Goal: Communication & Community: Answer question/provide support

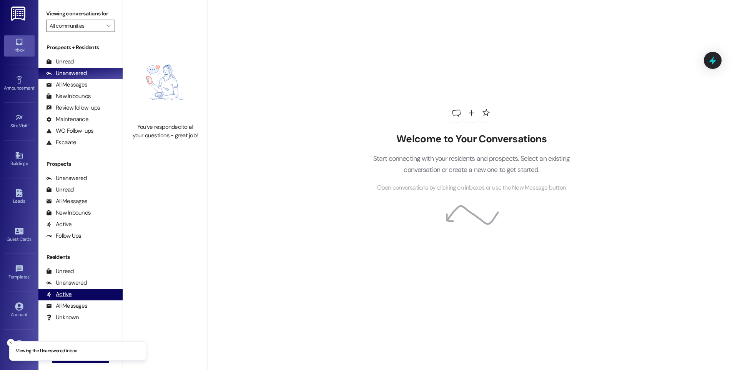
scroll to position [46, 0]
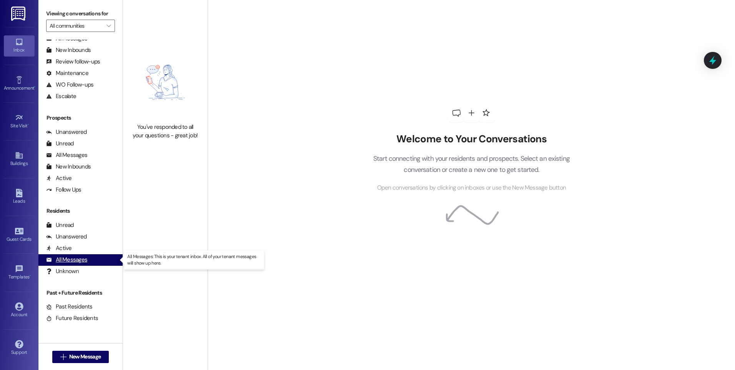
click at [78, 261] on div "All Messages" at bounding box center [66, 260] width 41 height 8
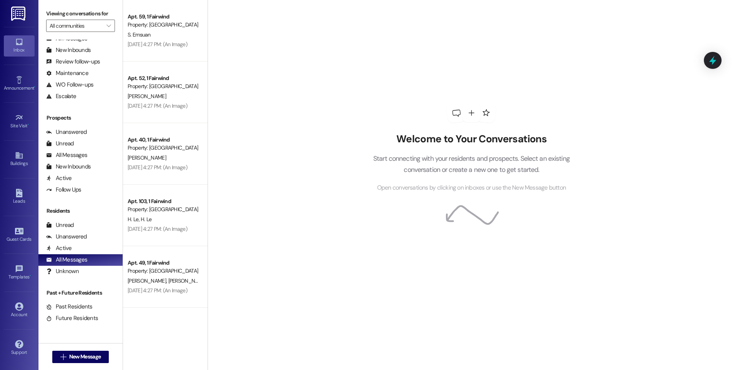
scroll to position [692, 0]
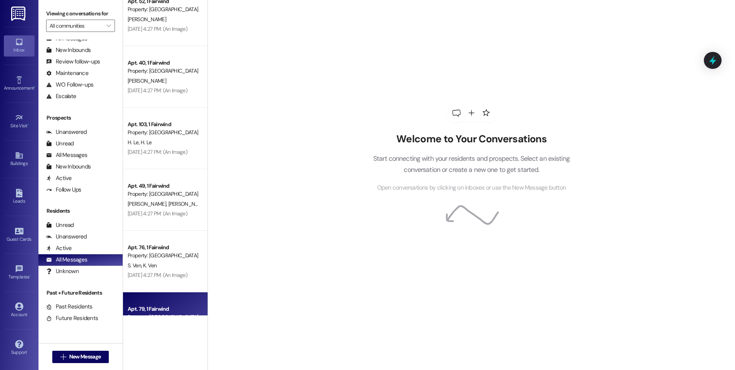
click at [165, 303] on div "Apt. 79, 1 Fairwind Property: [GEOGRAPHIC_DATA] [PERSON_NAME]-[PERSON_NAME] [PE…" at bounding box center [165, 323] width 85 height 62
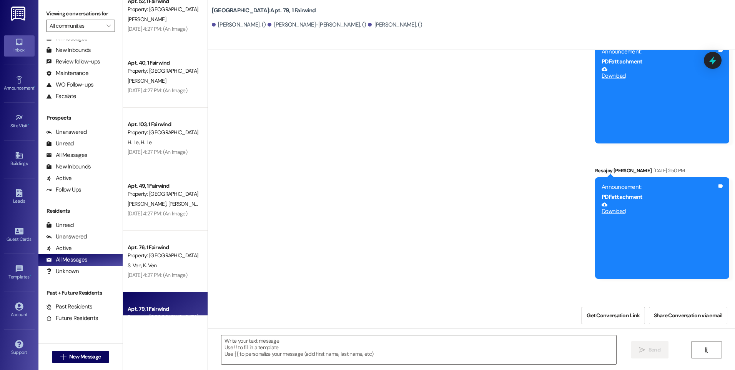
scroll to position [2152, 0]
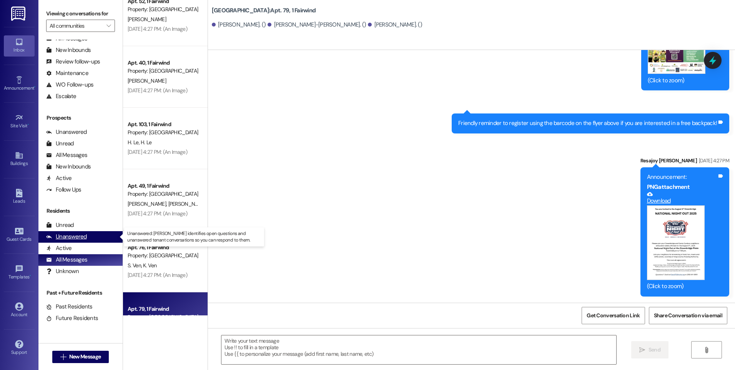
click at [66, 236] on div "Unanswered" at bounding box center [66, 237] width 41 height 8
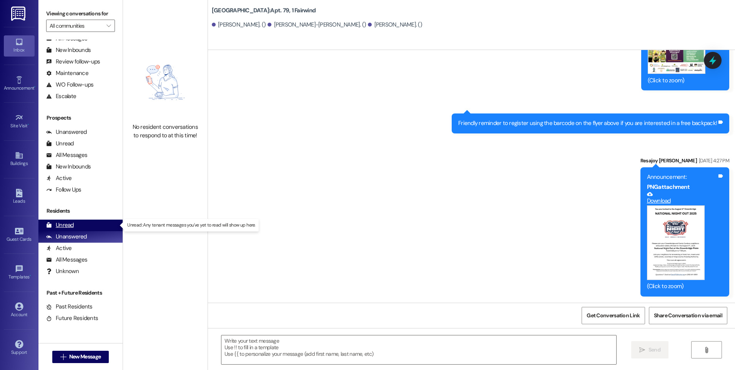
click at [70, 225] on div "Unread" at bounding box center [60, 225] width 28 height 8
